Goal: Transaction & Acquisition: Purchase product/service

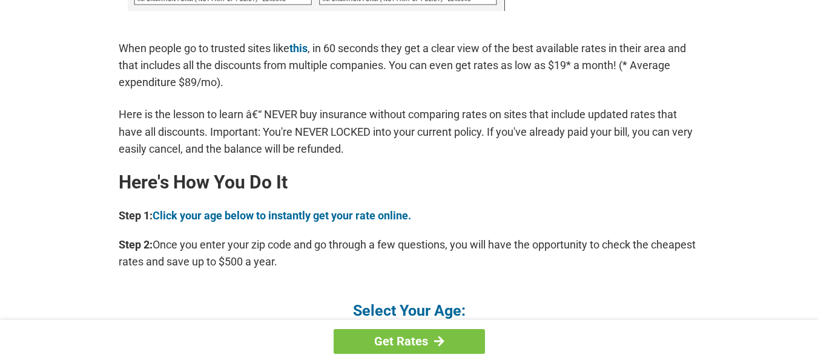
scroll to position [969, 0]
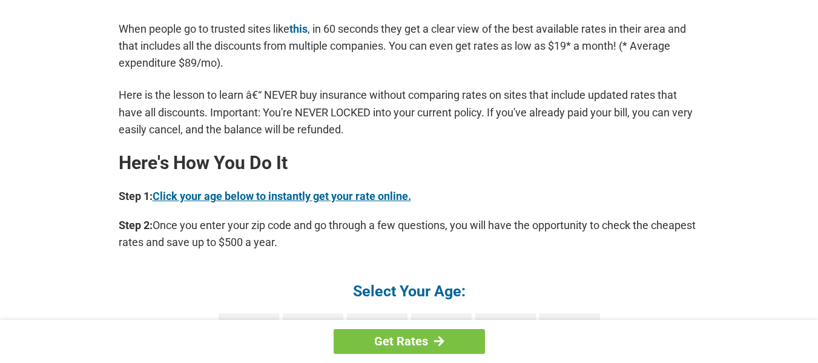
click at [371, 192] on link "Click your age below to instantly get your rate online." at bounding box center [282, 196] width 259 height 13
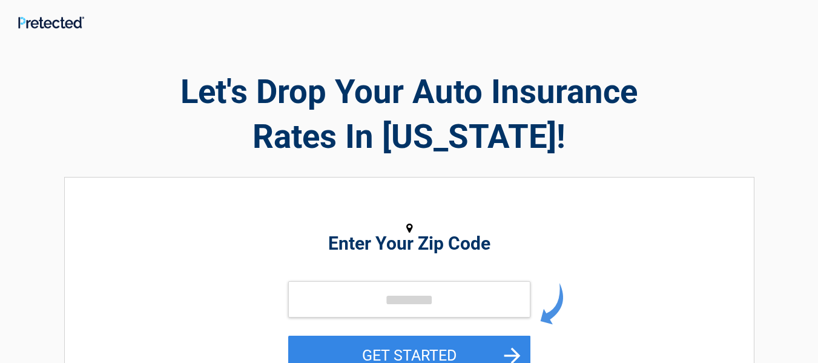
click at [383, 185] on div "**********" at bounding box center [409, 308] width 690 height 262
click at [377, 243] on h2 "Enter Your Zip Code" at bounding box center [409, 243] width 556 height 15
click at [397, 286] on input "tel" at bounding box center [409, 299] width 242 height 36
type input "*****"
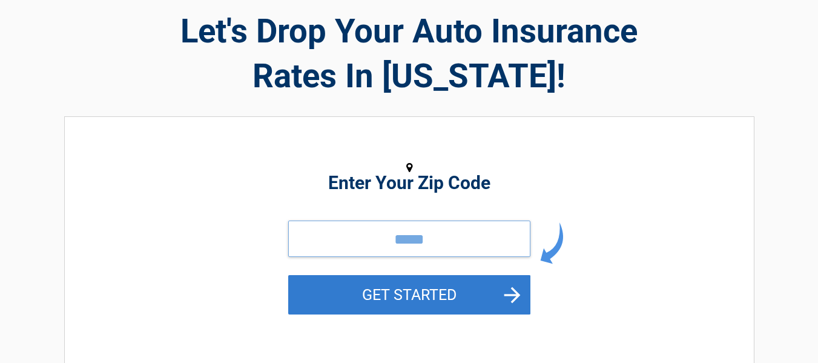
scroll to position [182, 0]
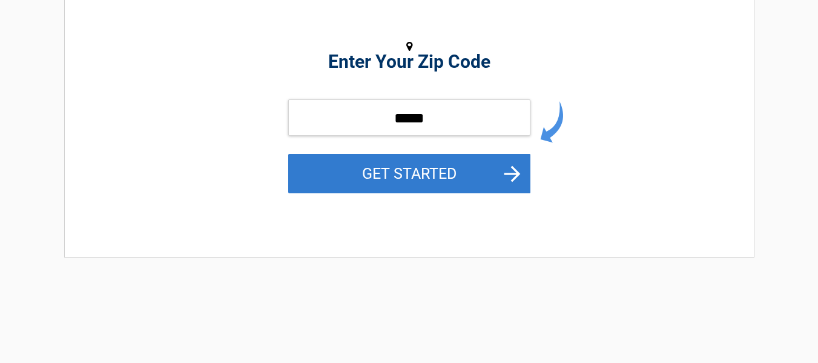
click at [420, 192] on button "GET STARTED" at bounding box center [409, 173] width 242 height 39
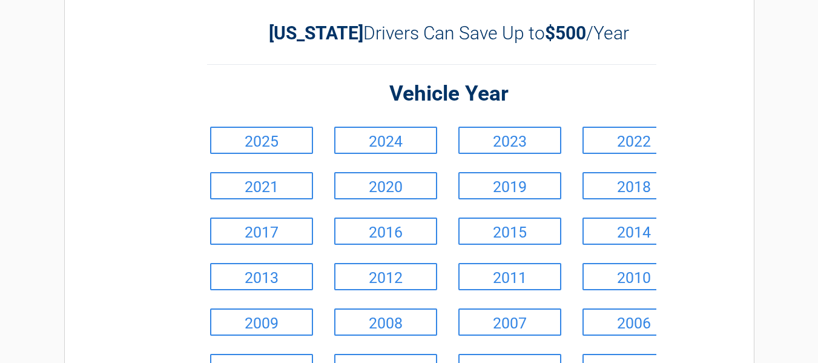
scroll to position [0, 0]
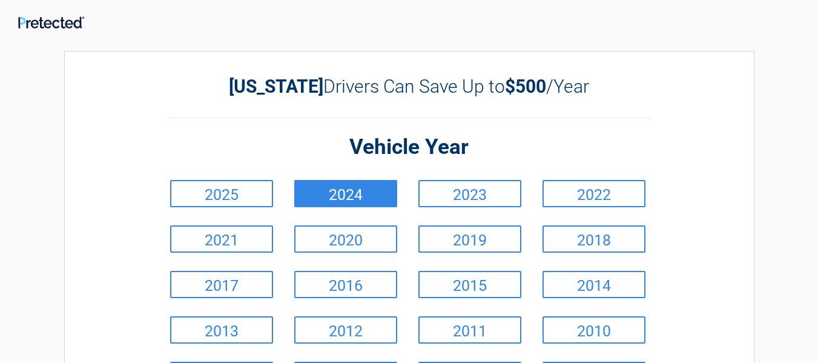
click at [346, 183] on link "2024" at bounding box center [345, 193] width 103 height 27
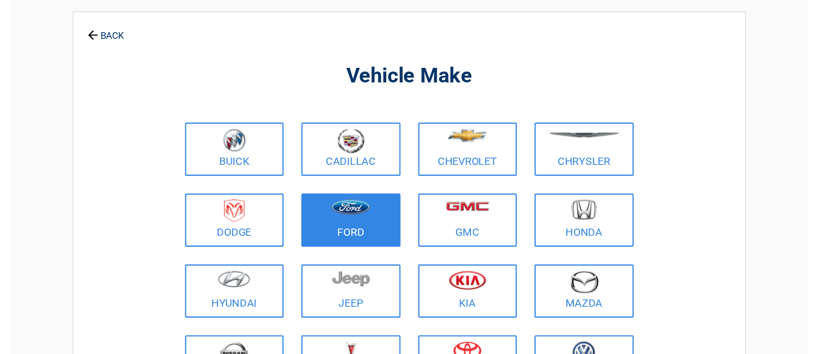
scroll to position [61, 0]
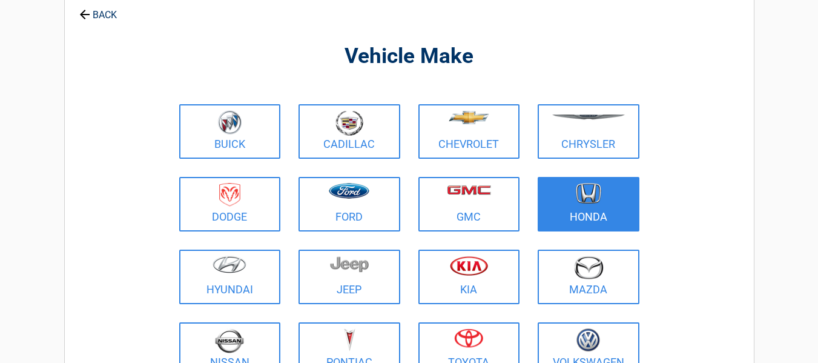
click at [586, 188] on img at bounding box center [588, 193] width 25 height 21
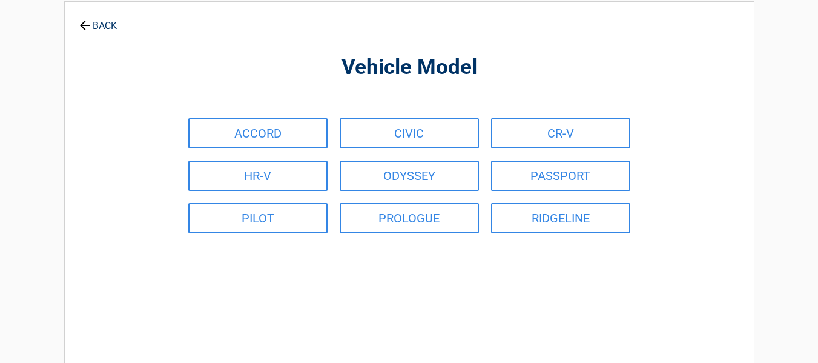
scroll to position [0, 0]
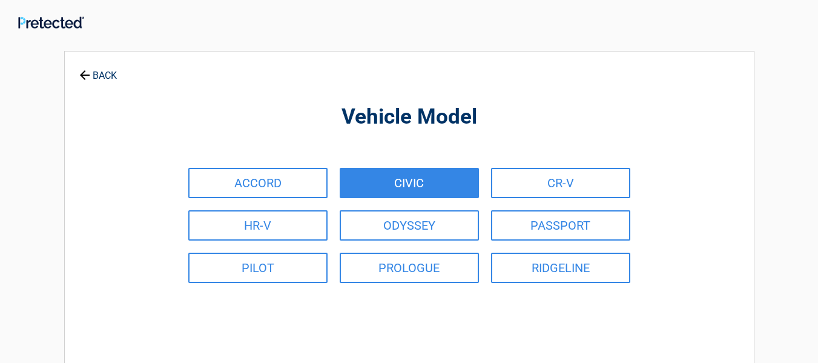
click at [403, 185] on link "CIVIC" at bounding box center [409, 183] width 139 height 30
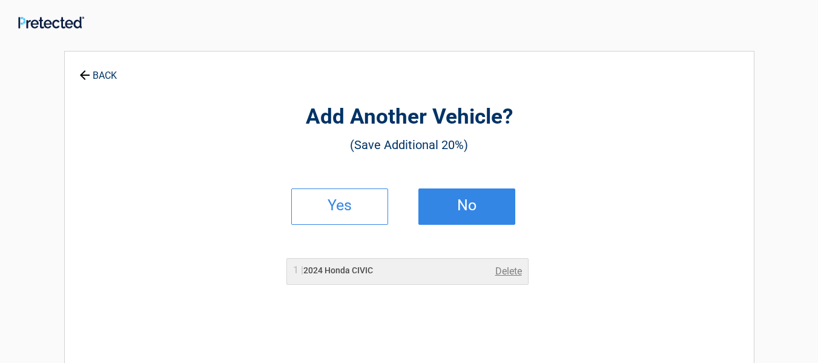
click at [429, 206] on link "No" at bounding box center [466, 206] width 97 height 36
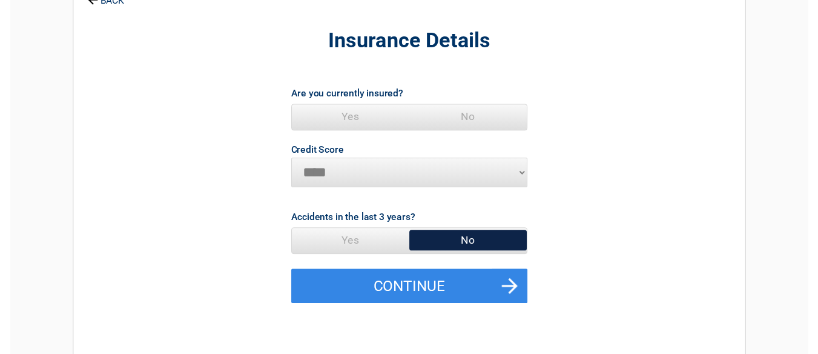
scroll to position [121, 0]
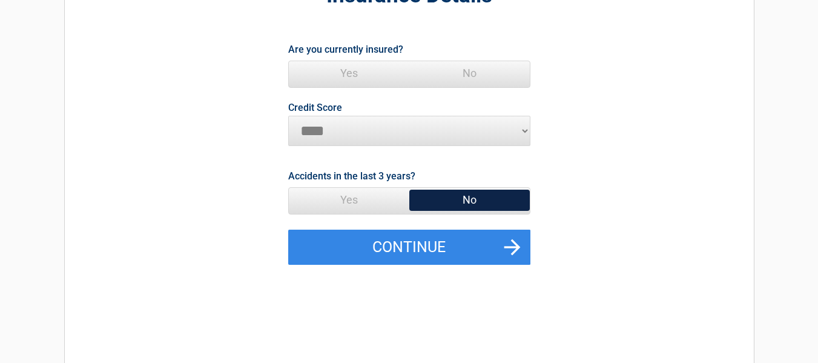
click at [345, 205] on span "Yes" at bounding box center [349, 200] width 120 height 24
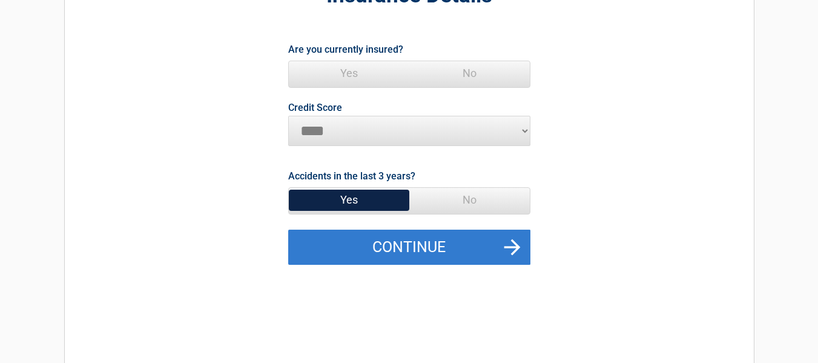
click at [415, 249] on button "Continue" at bounding box center [409, 246] width 242 height 35
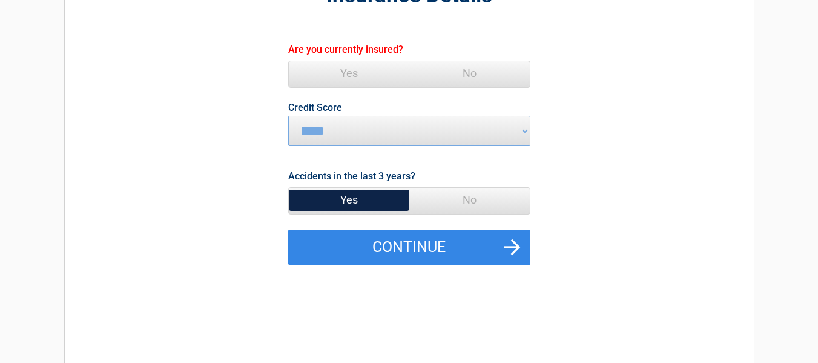
click at [358, 81] on span "Yes" at bounding box center [349, 73] width 120 height 24
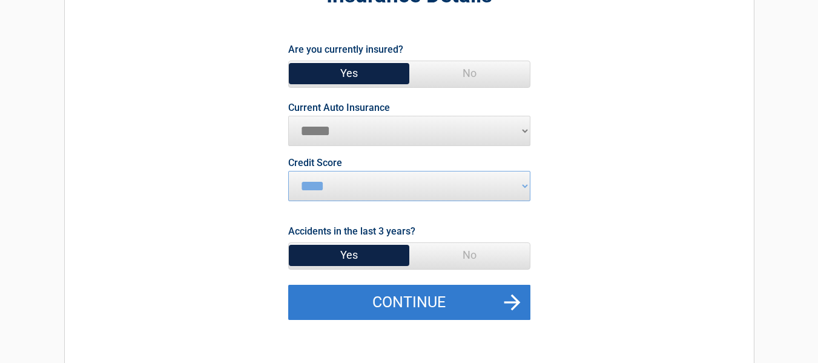
click at [446, 296] on button "Continue" at bounding box center [409, 302] width 242 height 35
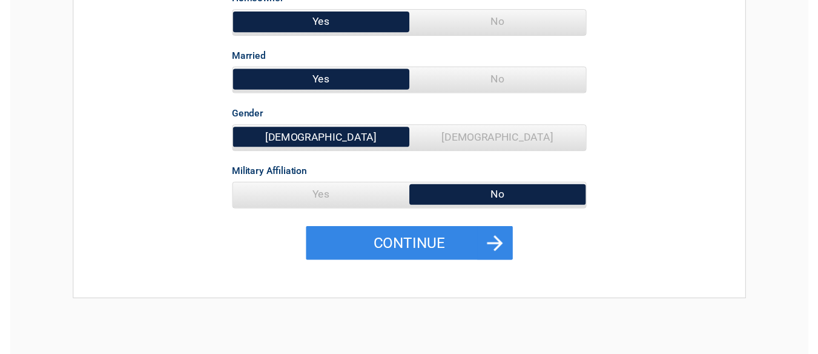
scroll to position [182, 0]
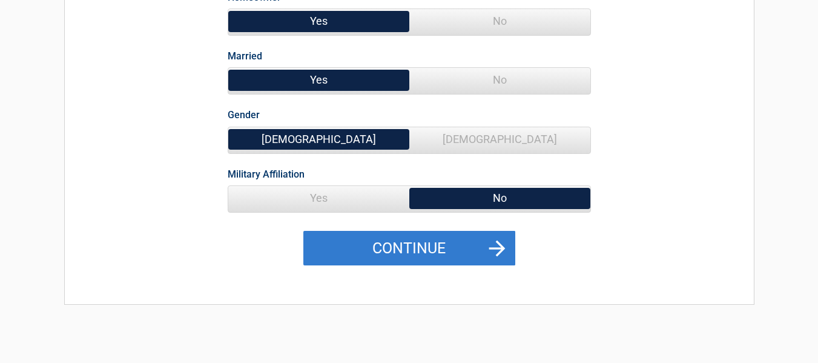
click at [437, 246] on button "Continue" at bounding box center [409, 248] width 212 height 35
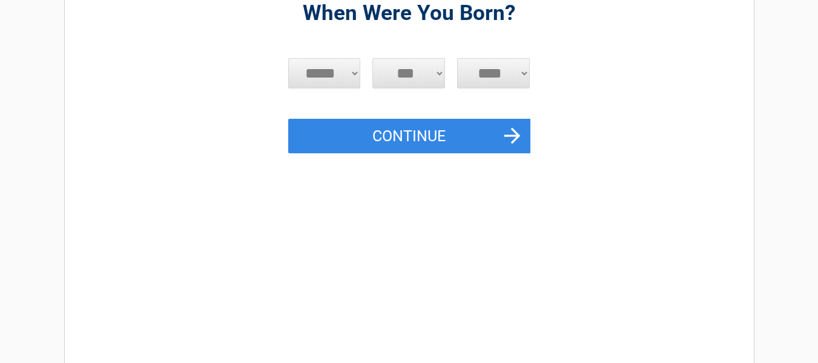
scroll to position [0, 0]
